Goal: Information Seeking & Learning: Learn about a topic

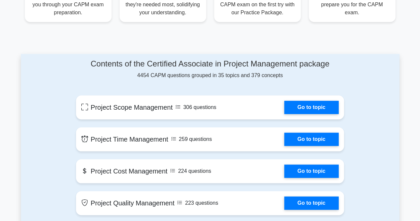
scroll to position [294, 0]
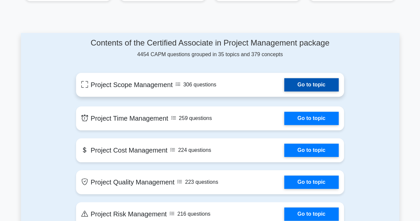
click at [293, 79] on link "Go to topic" at bounding box center [311, 84] width 54 height 13
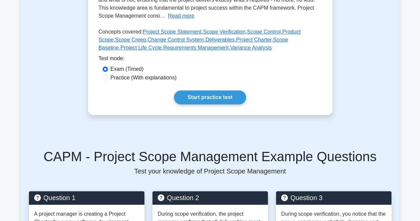
scroll to position [181, 0]
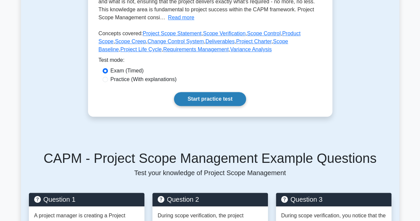
click at [228, 94] on link "Start practice test" at bounding box center [210, 99] width 72 height 14
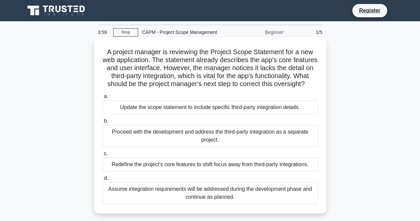
click at [234, 114] on div "Update the scope statement to include specific third-party integration details." at bounding box center [210, 107] width 215 height 14
click at [103, 99] on input "a. Update the scope statement to include specific third-party integration detai…" at bounding box center [103, 96] width 0 height 4
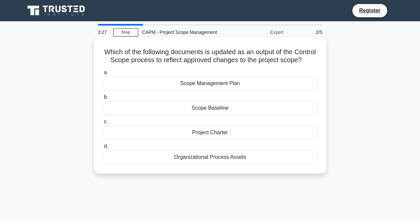
click at [219, 90] on div "Scope Management Plan" at bounding box center [210, 83] width 215 height 14
click at [103, 75] on input "a. Scope Management Plan" at bounding box center [103, 72] width 0 height 4
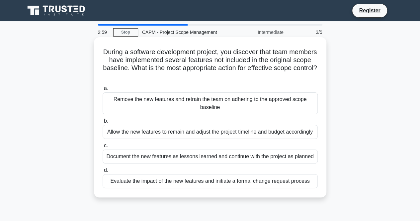
click at [205, 178] on div "Evaluate the impact of the new features and initiate a formal change request pr…" at bounding box center [210, 181] width 215 height 14
click at [103, 172] on input "d. Evaluate the impact of the new features and initiate a formal change request…" at bounding box center [103, 170] width 0 height 4
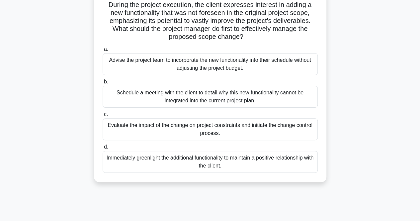
scroll to position [50, 0]
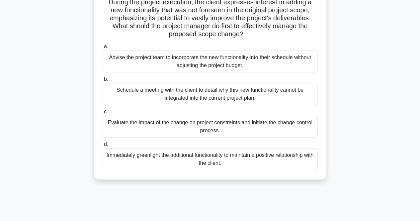
click at [170, 135] on div "Evaluate the impact of the change on project constraints and initiate the chang…" at bounding box center [210, 127] width 215 height 22
click at [103, 114] on input "c. Evaluate the impact of the change on project constraints and initiate the ch…" at bounding box center [103, 112] width 0 height 4
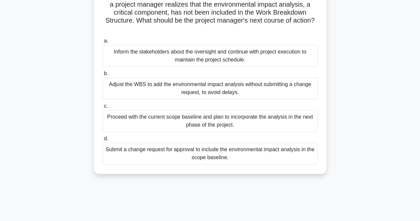
scroll to position [56, 0]
click at [238, 152] on div "Submit a change request for approval to include the environmental impact analys…" at bounding box center [210, 153] width 215 height 22
click at [103, 141] on input "d. Submit a change request for approval to include the environmental impact ana…" at bounding box center [103, 138] width 0 height 4
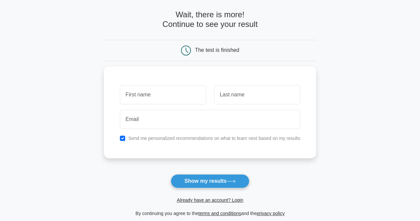
scroll to position [28, 0]
click at [207, 180] on button "Show my results" at bounding box center [210, 181] width 78 height 14
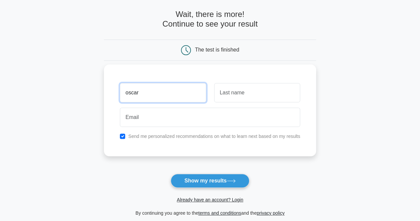
type input "oscar"
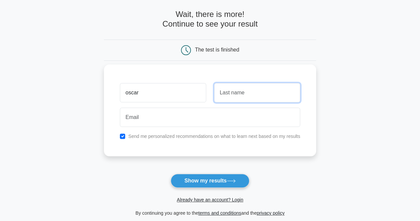
click at [245, 95] on input "text" at bounding box center [257, 92] width 86 height 19
type input "Hill"
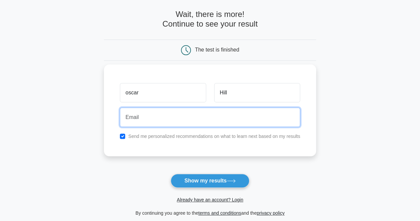
click at [221, 121] on input "email" at bounding box center [210, 117] width 180 height 19
type input "oscarhill03@yahoo.com"
click at [171, 174] on button "Show my results" at bounding box center [210, 181] width 78 height 14
